Goal: Contribute content: Contribute content

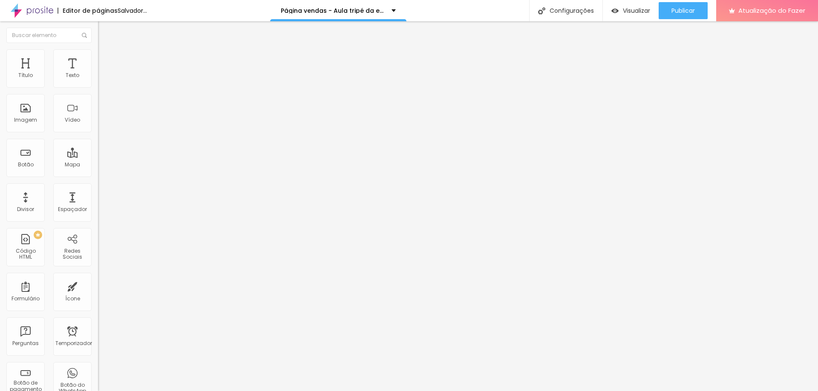
click at [103, 73] on font "Trocar imagem" at bounding box center [123, 69] width 41 height 7
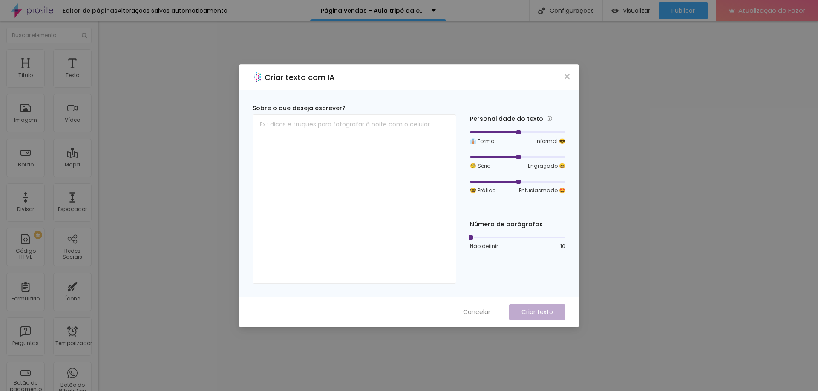
click at [471, 304] on div "Cancelar Criar texto" at bounding box center [409, 312] width 340 height 29
click at [470, 309] on font "Cancelar" at bounding box center [476, 312] width 27 height 9
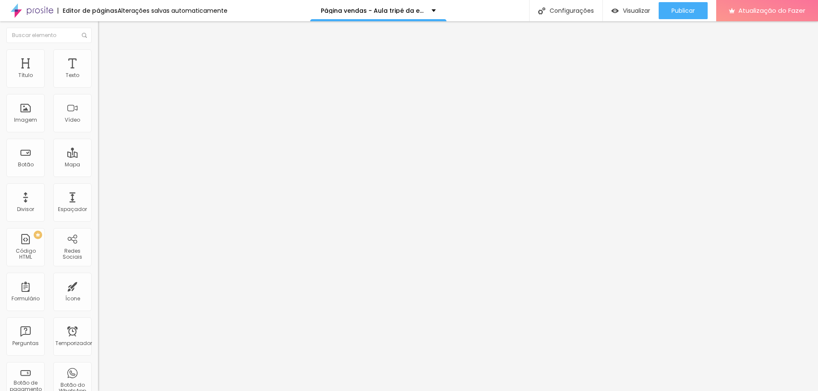
type input "0.2"
type input "0.5"
type input "0.9"
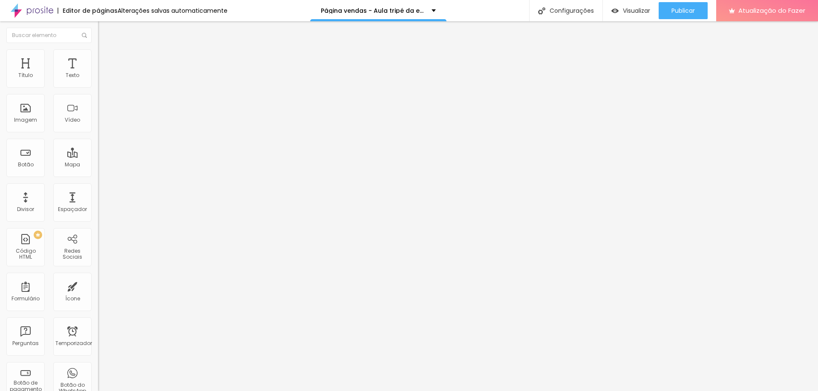
type input "0.9"
type input "1.6"
type input "2.3"
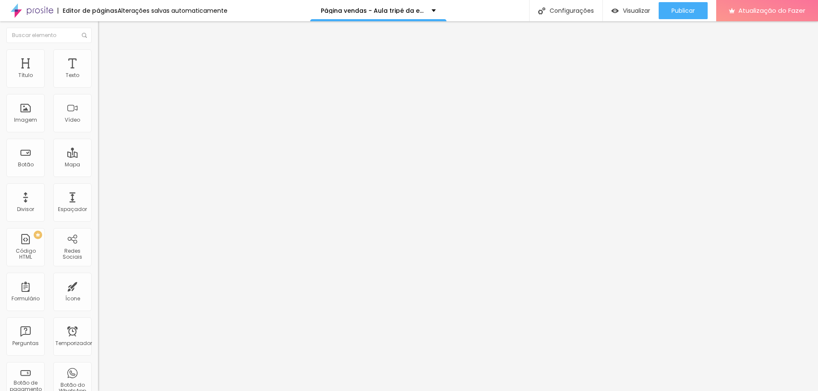
type input "2.5"
type input "3"
type input "3.2"
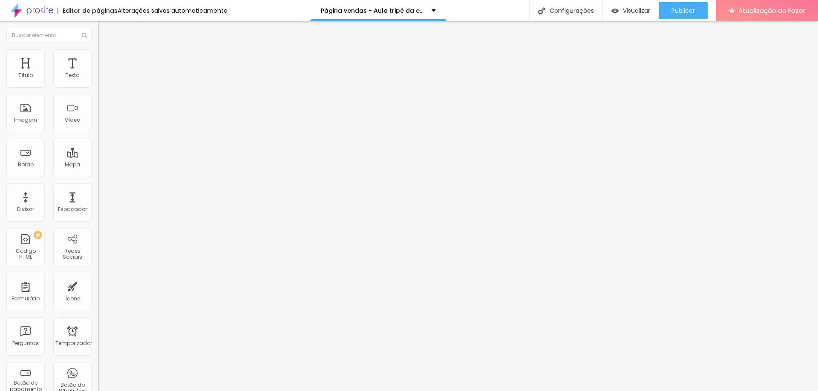
type input "3.2"
type input "3.4"
type input "3.5"
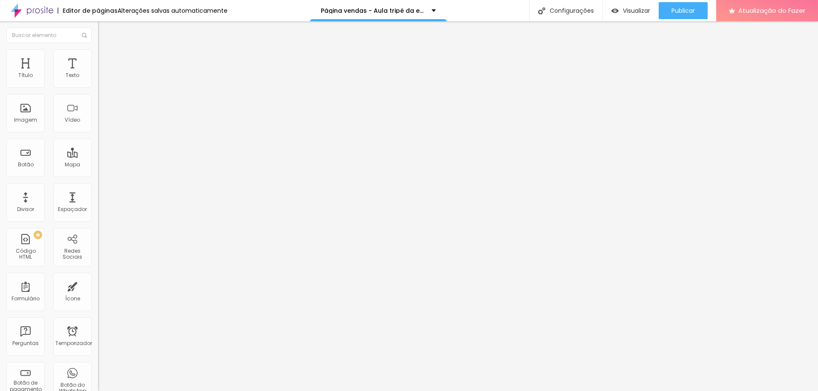
type input "3.6"
type input "3.7"
type input "3.8"
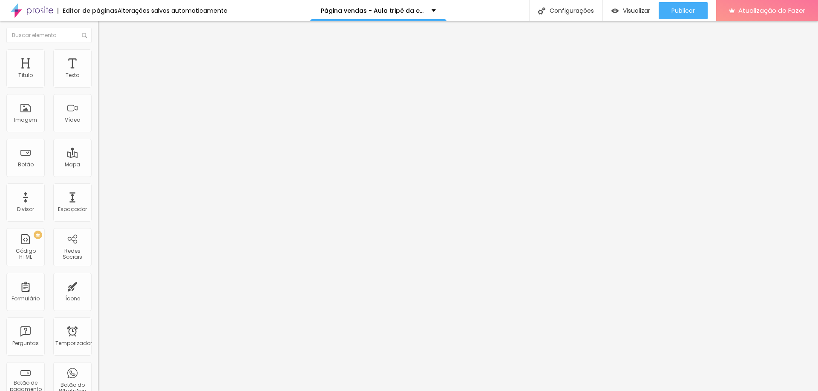
type input "3.8"
type input "3.9"
type input "4.3"
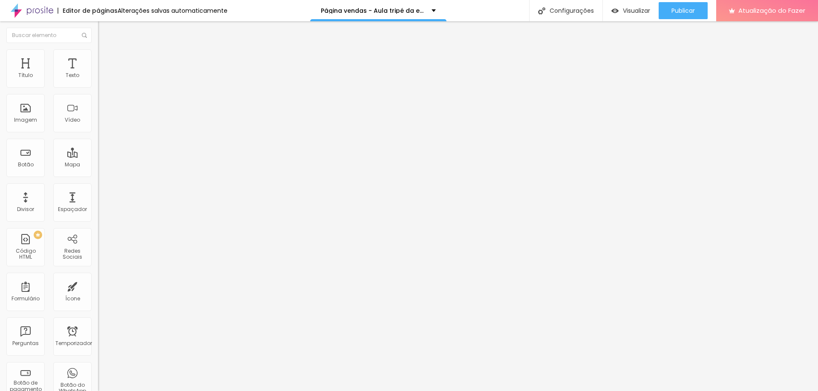
type input "5.3"
type input "6"
type input "6.5"
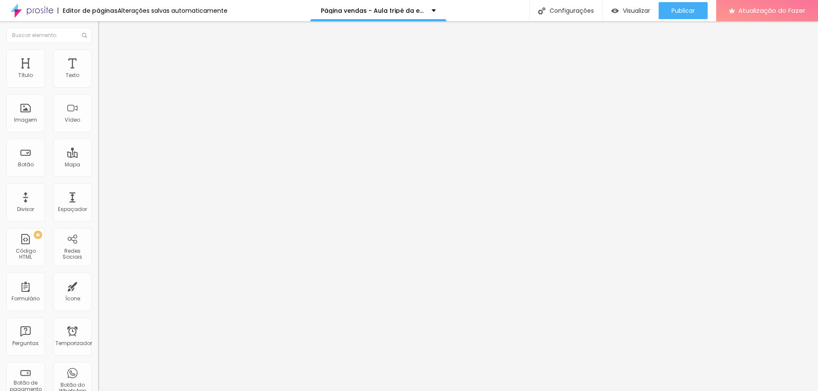
type input "6.5"
type input "6.7"
type input "6.9"
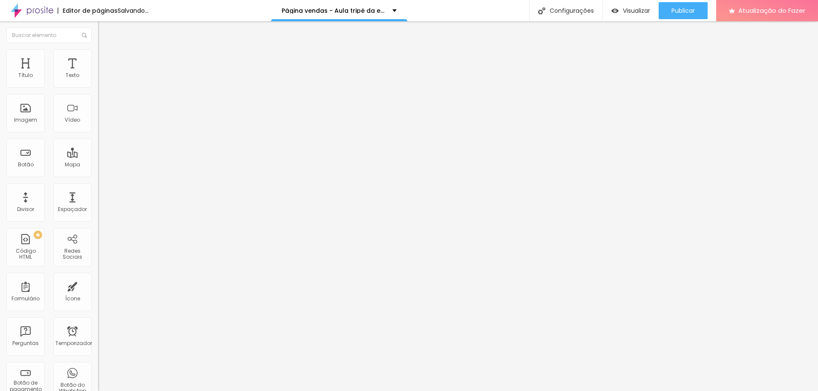
type input "7.1"
type input "7.2"
type input "7.3"
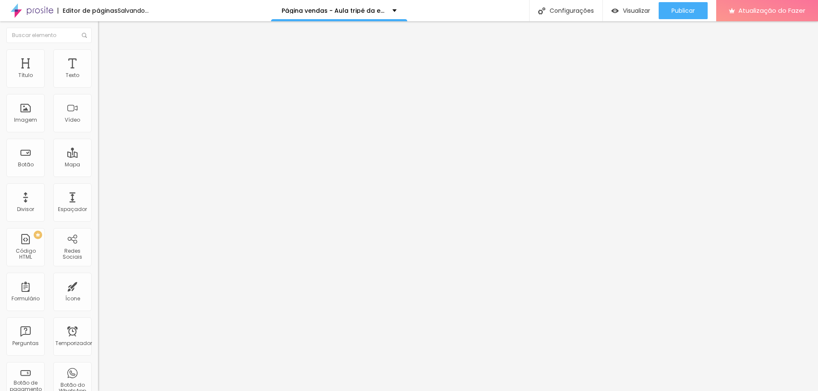
type input "7.3"
type input "7.5"
type input "7.8"
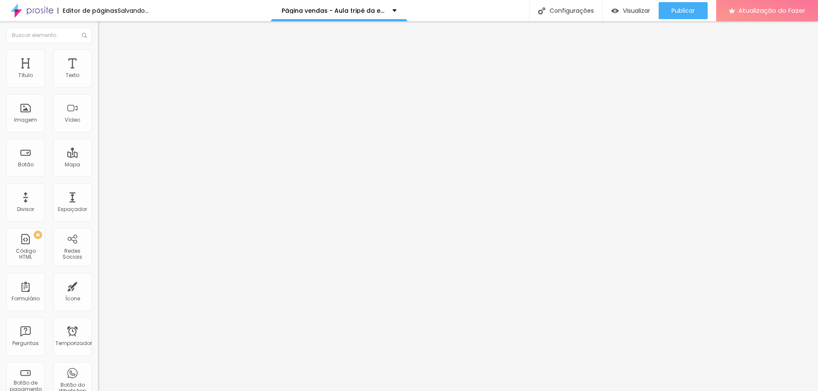
type input "8"
type input "8.1"
type input "8.2"
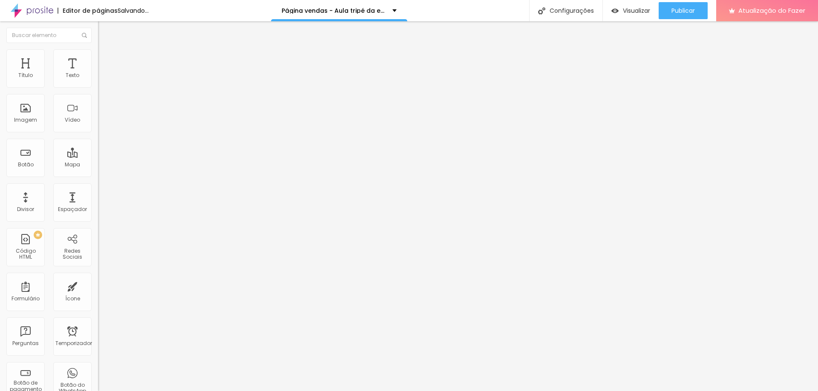
type input "8.2"
type input "8.6"
type input "8.8"
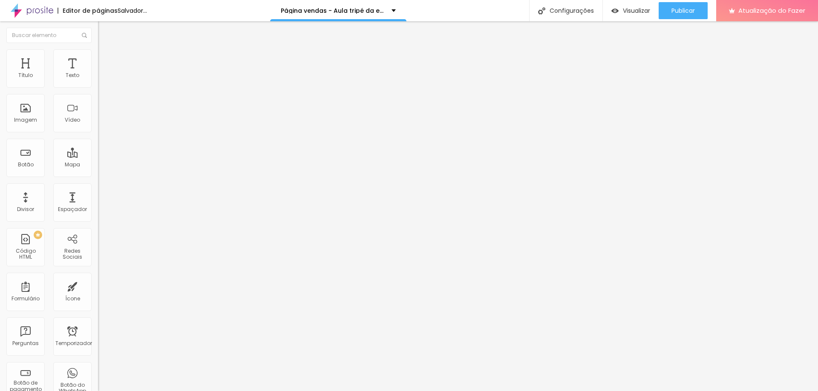
type input "9.4"
type input "9.6"
type input "10"
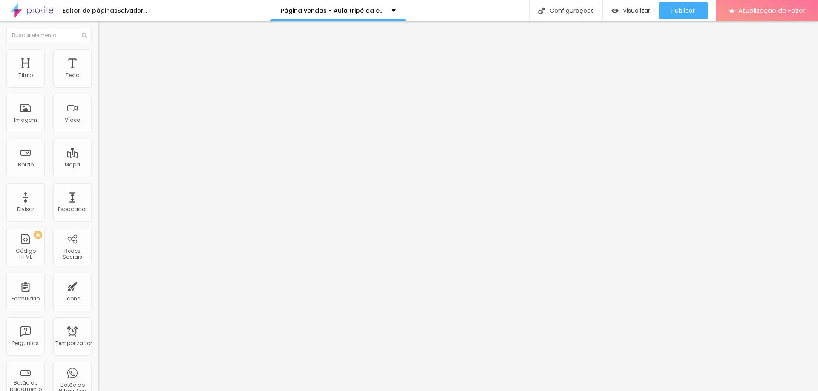
type input "10"
drag, startPoint x: 20, startPoint y: 101, endPoint x: 93, endPoint y: 107, distance: 72.6
type input "10"
click at [98, 277] on input "range" at bounding box center [125, 280] width 55 height 7
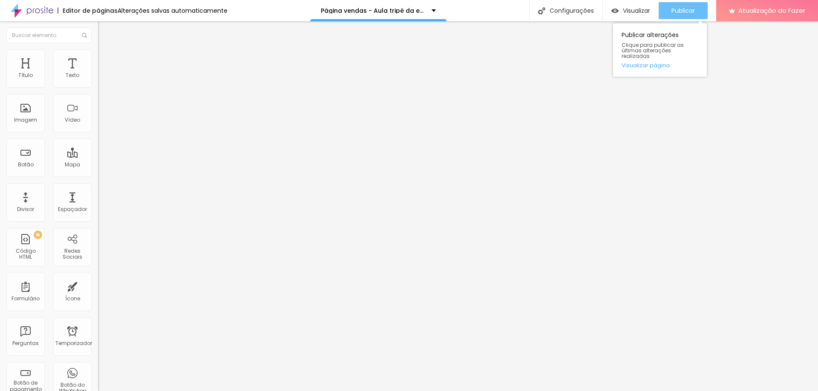
click at [677, 4] on div "Publicar" at bounding box center [682, 10] width 23 height 17
click at [98, 80] on input "Click me" at bounding box center [149, 76] width 102 height 9
type input "QUERO VENDER MAIS AGORA!"
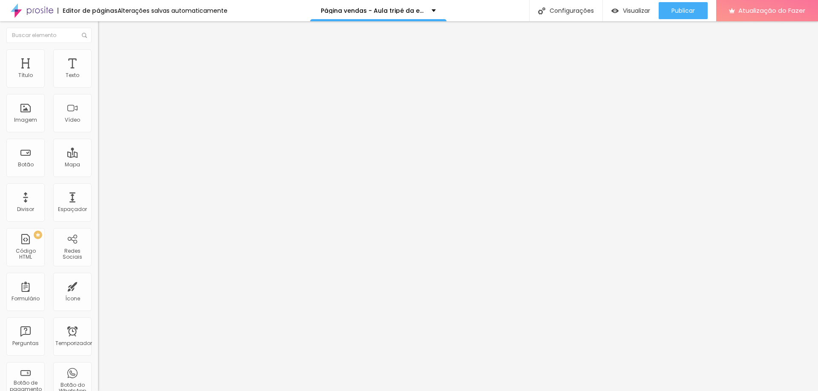
click at [98, 175] on input "https://" at bounding box center [149, 171] width 102 height 9
paste input "[DOMAIN_NAME][URL]"
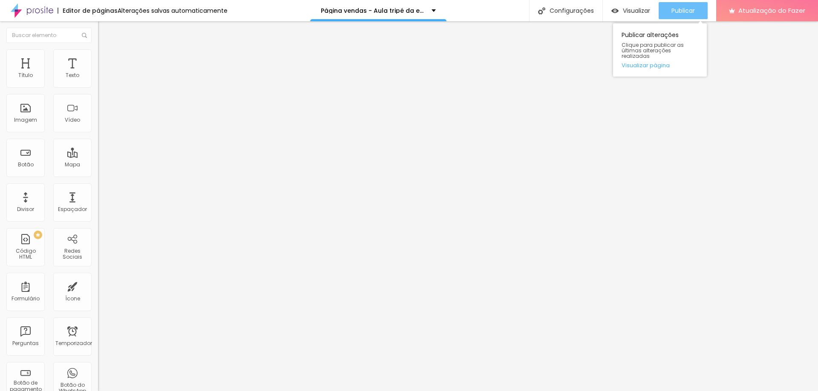
type input "[URL][DOMAIN_NAME]"
click at [674, 15] on div "Publicar" at bounding box center [682, 10] width 23 height 17
click at [641, 8] on font "Visualizar" at bounding box center [636, 10] width 27 height 9
